Goal: Find specific page/section: Find specific page/section

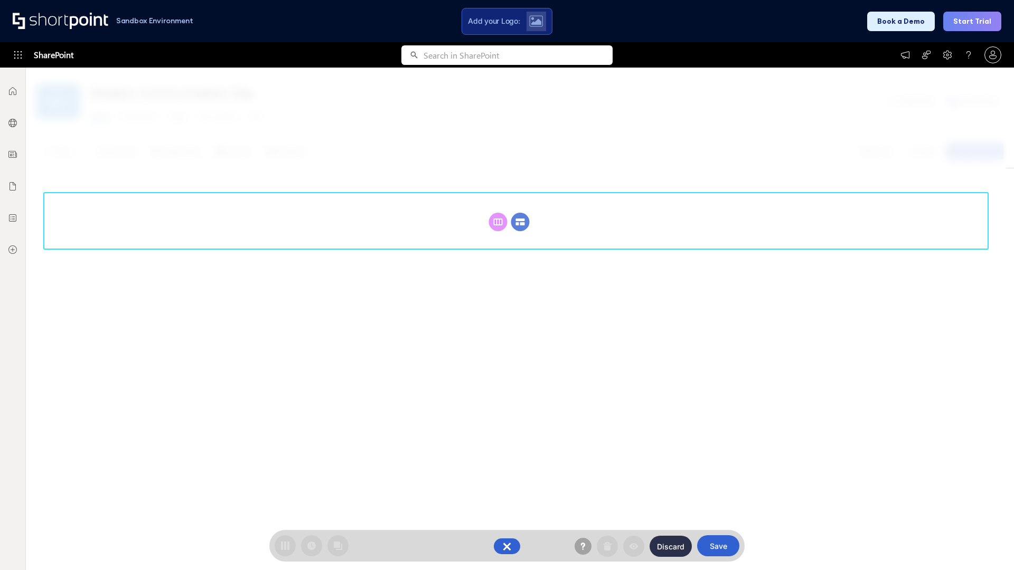
scroll to position [145, 0]
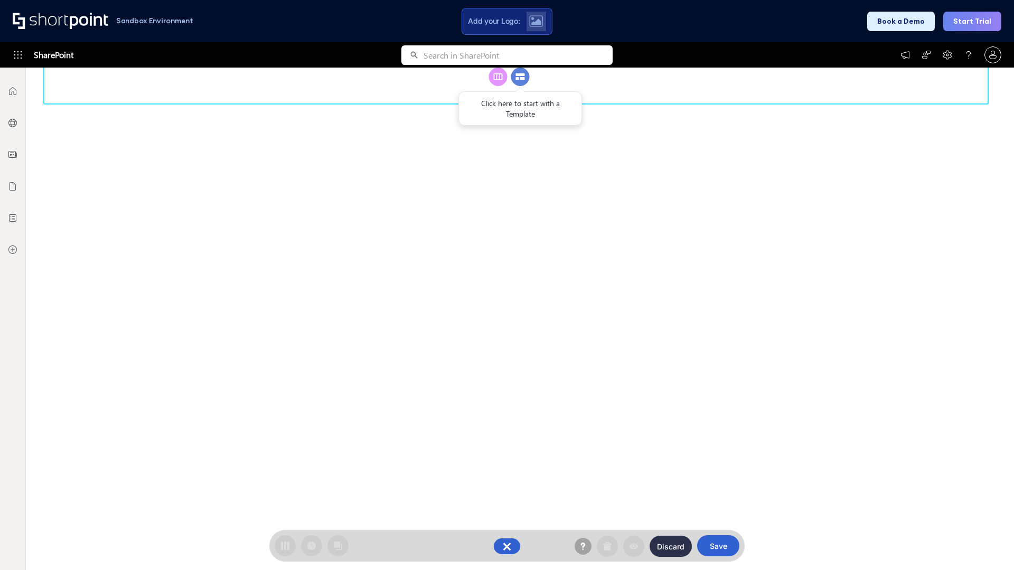
click at [520, 86] on circle at bounding box center [520, 77] width 18 height 18
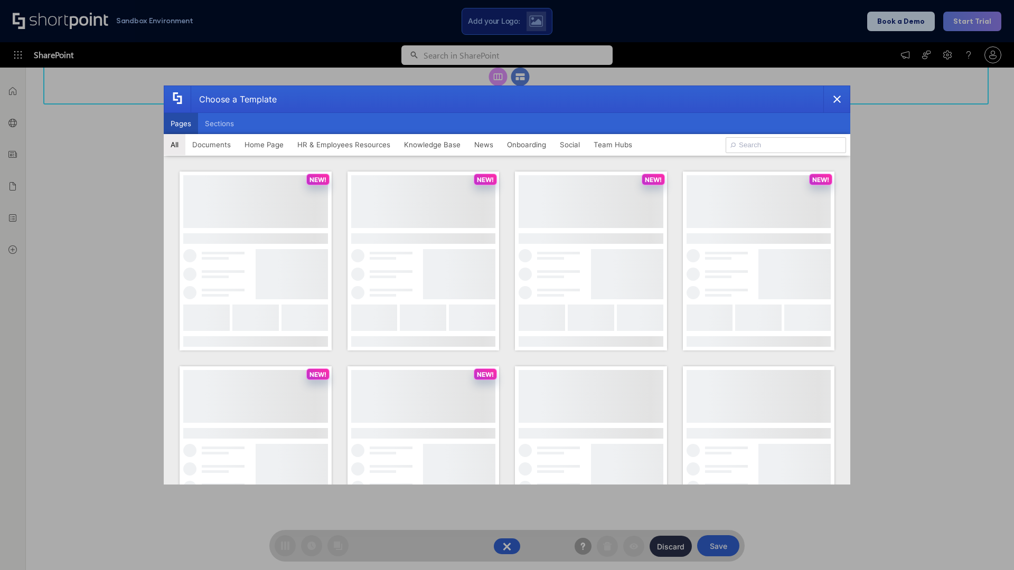
scroll to position [0, 0]
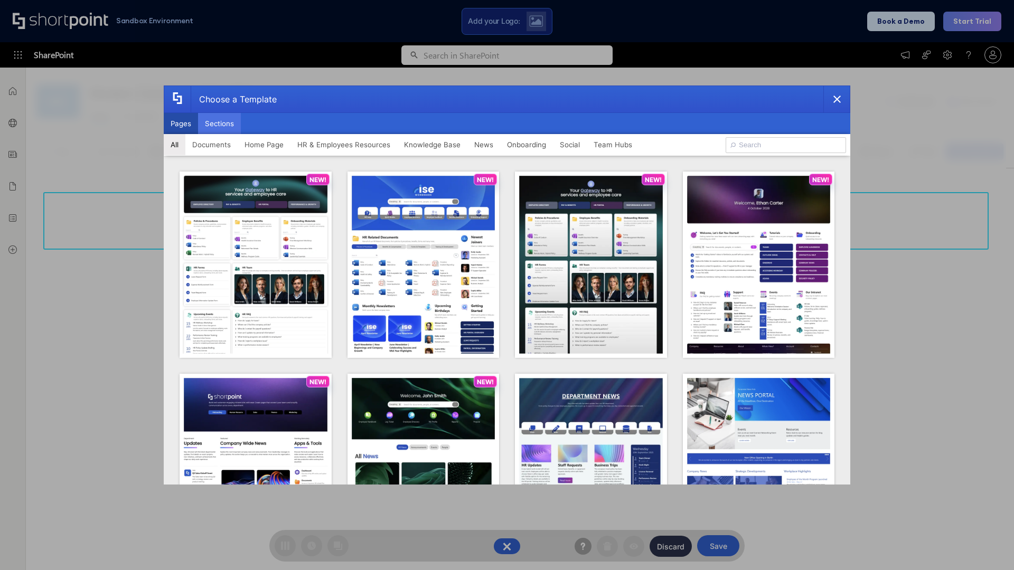
click at [219, 124] on button "Sections" at bounding box center [219, 123] width 43 height 21
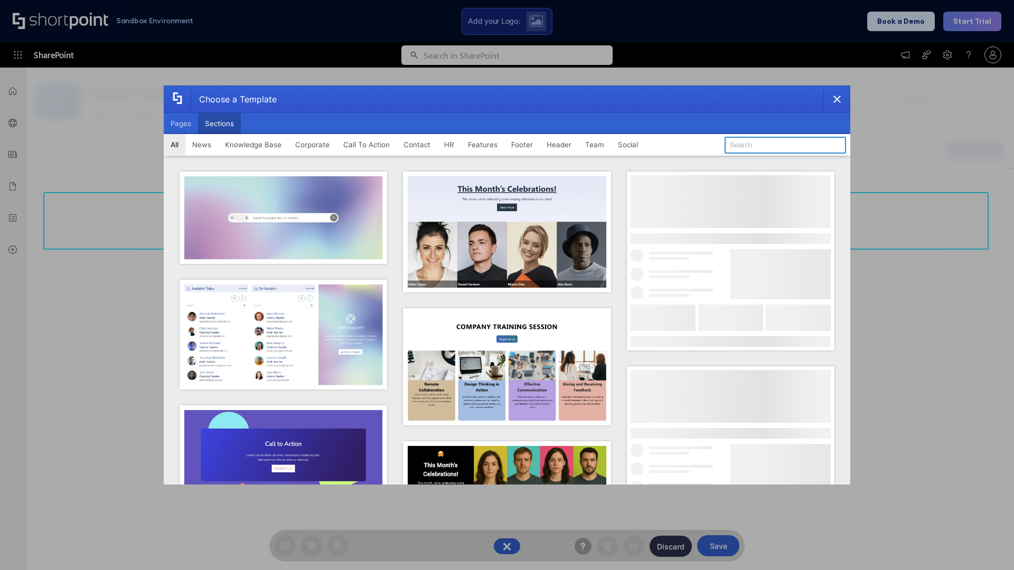
type input "Footer 1"
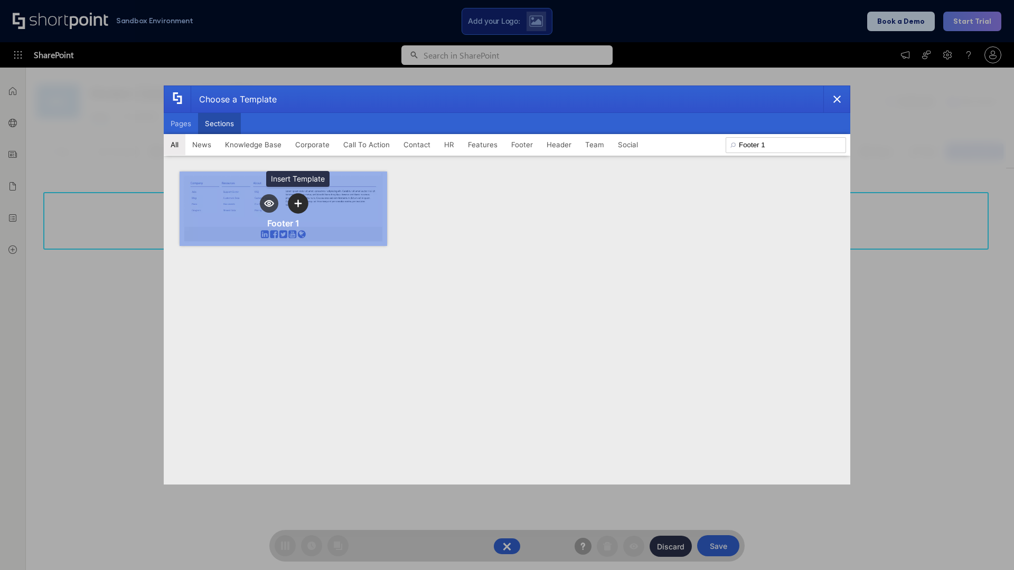
click at [298, 203] on icon "template selector" at bounding box center [297, 203] width 7 height 7
